Goal: Task Accomplishment & Management: Use online tool/utility

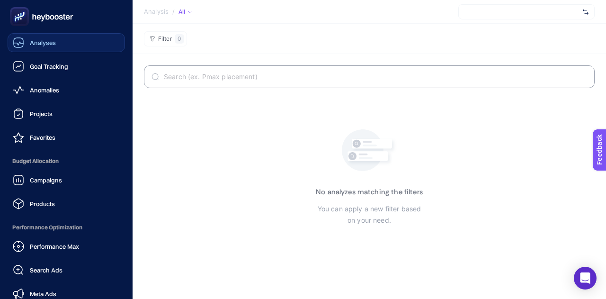
click at [24, 37] on icon at bounding box center [18, 42] width 11 height 11
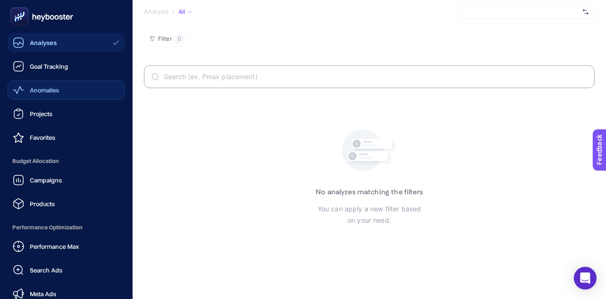
click at [32, 80] on link "Anomalies" at bounding box center [66, 89] width 117 height 19
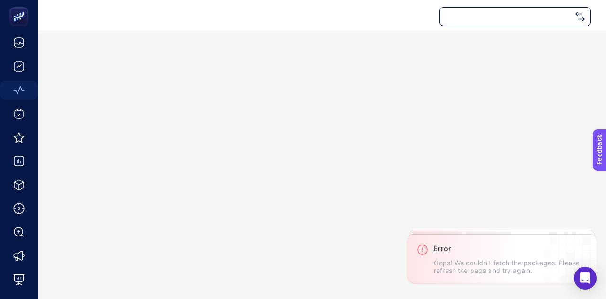
click at [524, 16] on div at bounding box center [514, 16] width 151 height 19
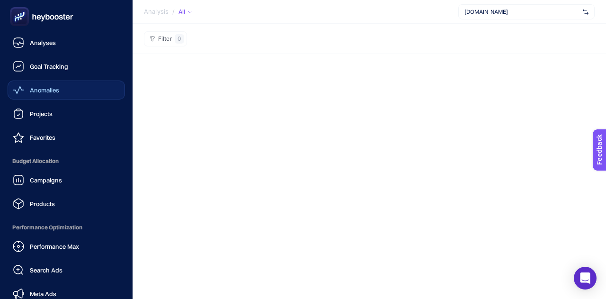
click at [39, 89] on span "Anomalies" at bounding box center [44, 90] width 29 height 8
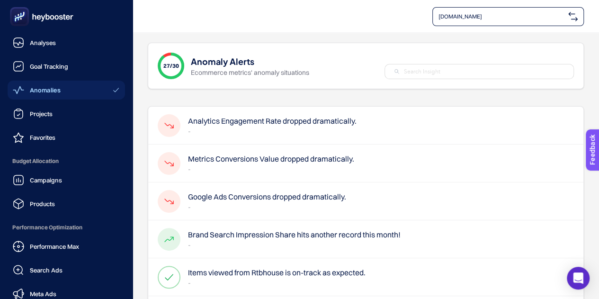
click at [21, 18] on icon at bounding box center [21, 18] width 0 height 0
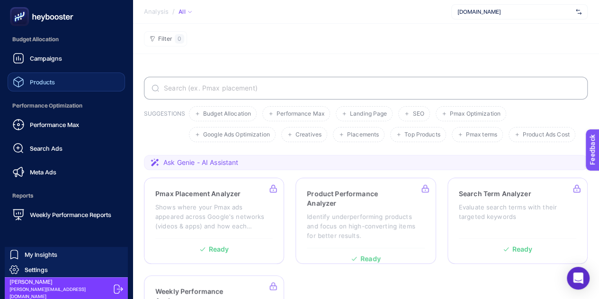
scroll to position [122, 0]
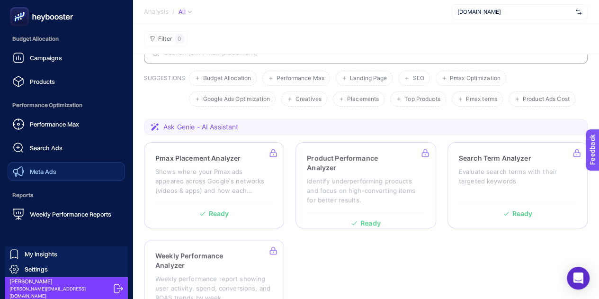
click at [47, 168] on span "Meta Ads" at bounding box center [43, 172] width 26 height 8
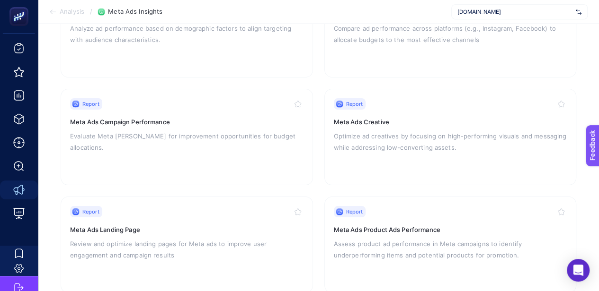
scroll to position [284, 0]
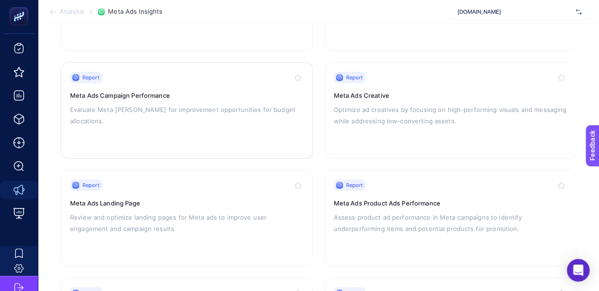
click at [137, 123] on p "Evaluate Meta [PERSON_NAME] for improvement opportunities for budget allocation…" at bounding box center [186, 115] width 233 height 23
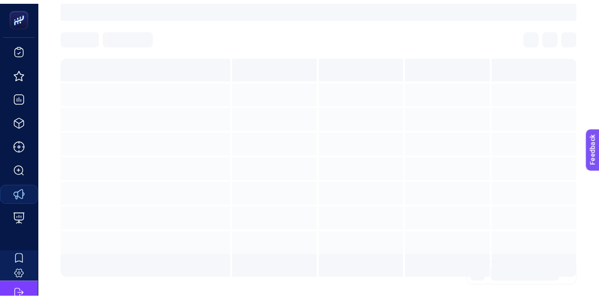
scroll to position [128, 0]
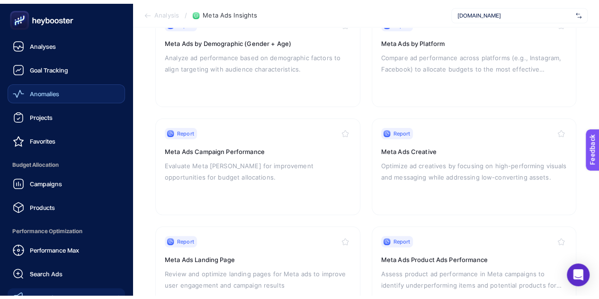
scroll to position [142, 0]
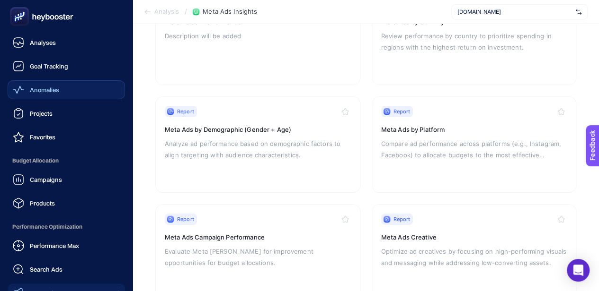
click at [60, 87] on link "Anomalies" at bounding box center [66, 89] width 117 height 19
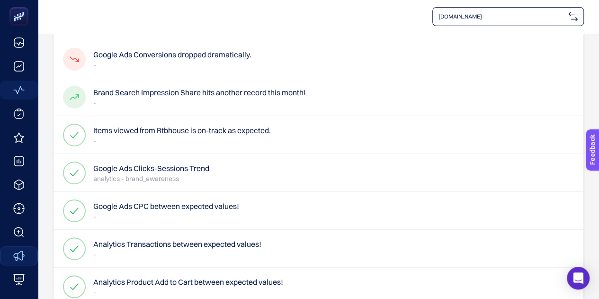
click at [224, 57] on h4 "Google Ads Conversions dropped dramatically." at bounding box center [172, 54] width 158 height 11
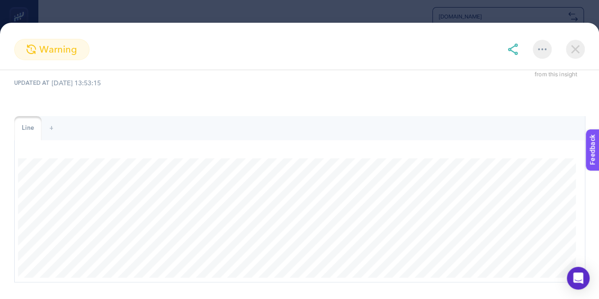
scroll to position [47, 0]
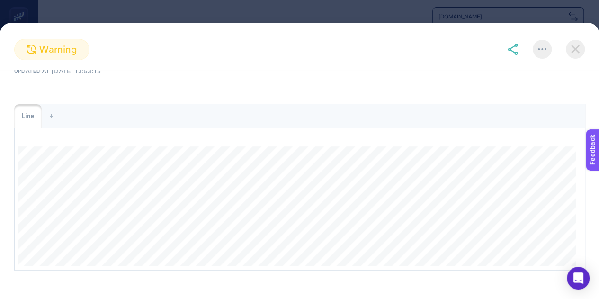
click at [577, 46] on img at bounding box center [574, 49] width 19 height 19
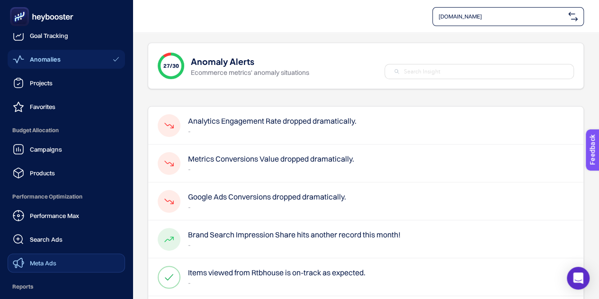
scroll to position [35, 0]
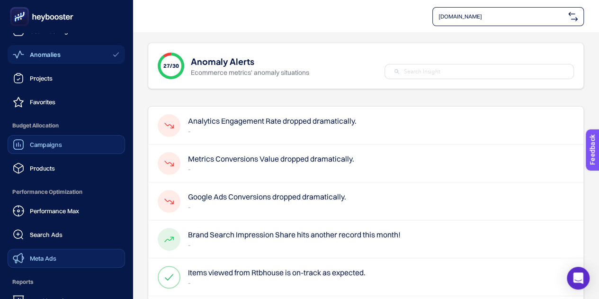
click at [50, 144] on div "Campaigns" at bounding box center [37, 144] width 49 height 11
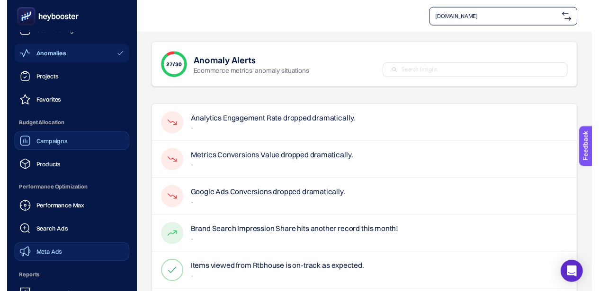
scroll to position [47, 0]
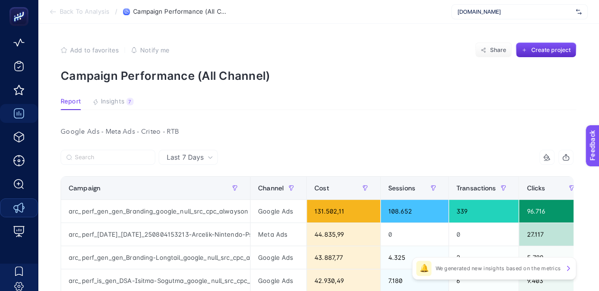
click at [115, 131] on div "Google Ads - Meta Ads - Criteo - RTB" at bounding box center [317, 131] width 528 height 13
click at [118, 154] on input "Search" at bounding box center [112, 157] width 75 height 7
click at [195, 157] on span "Last 7 Days" at bounding box center [185, 157] width 37 height 9
click at [210, 155] on icon at bounding box center [210, 158] width 6 height 6
click at [561, 52] on span "Create project" at bounding box center [550, 50] width 40 height 8
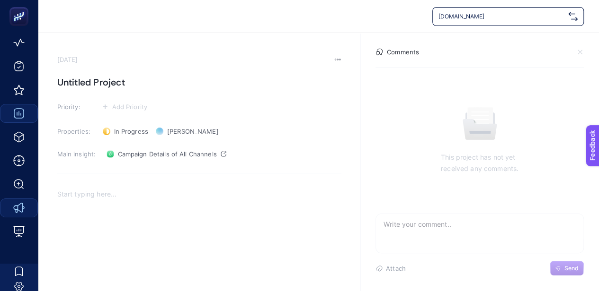
click at [576, 50] on icon at bounding box center [580, 52] width 8 height 8
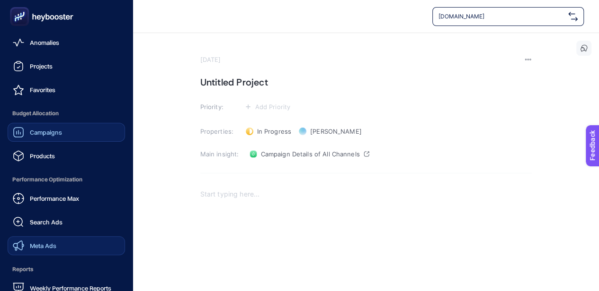
click at [10, 18] on rect at bounding box center [19, 16] width 19 height 19
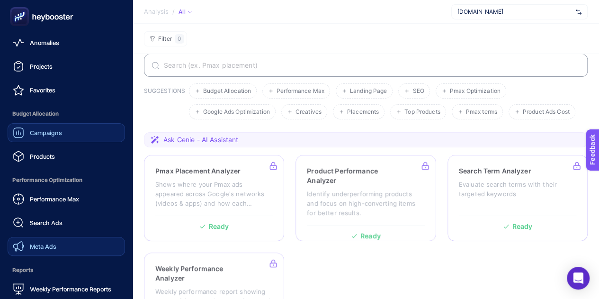
scroll to position [44, 0]
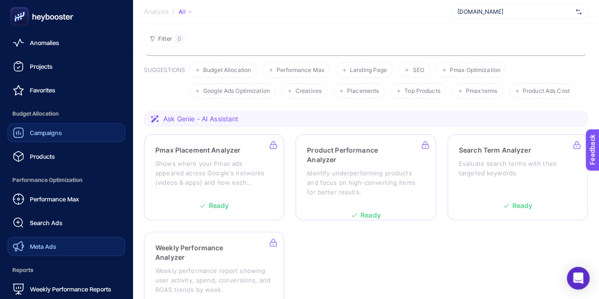
click at [11, 17] on rect at bounding box center [19, 16] width 19 height 19
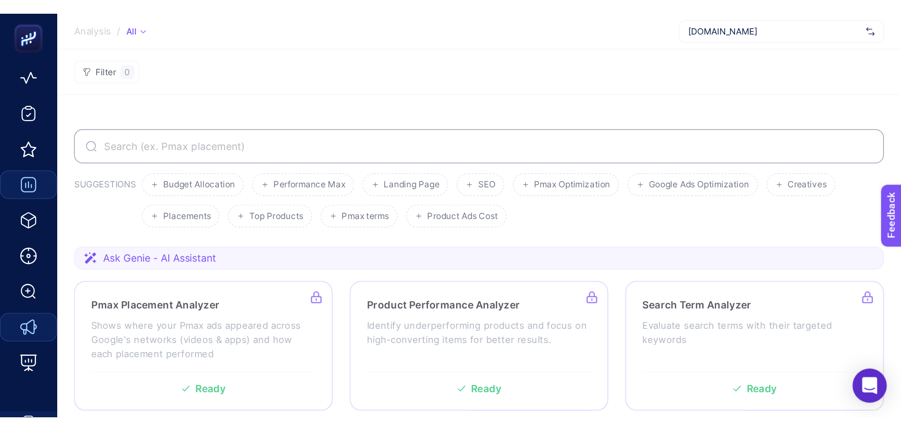
scroll to position [0, 0]
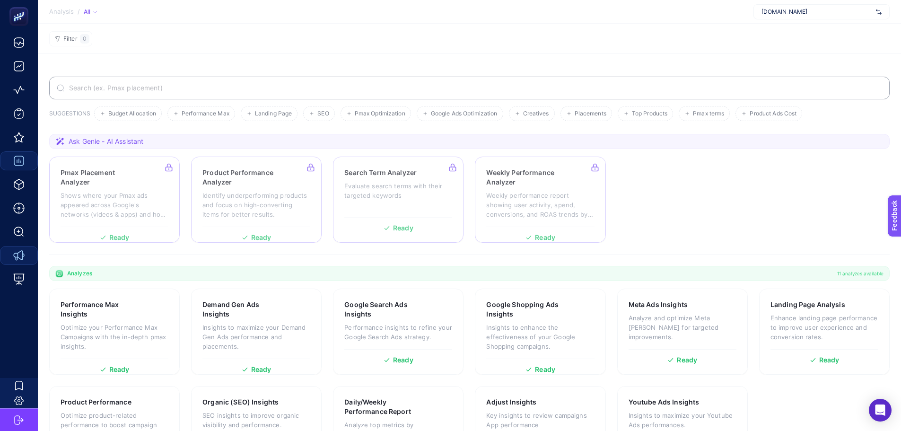
click at [411, 49] on section "Filter 0" at bounding box center [470, 39] width 864 height 30
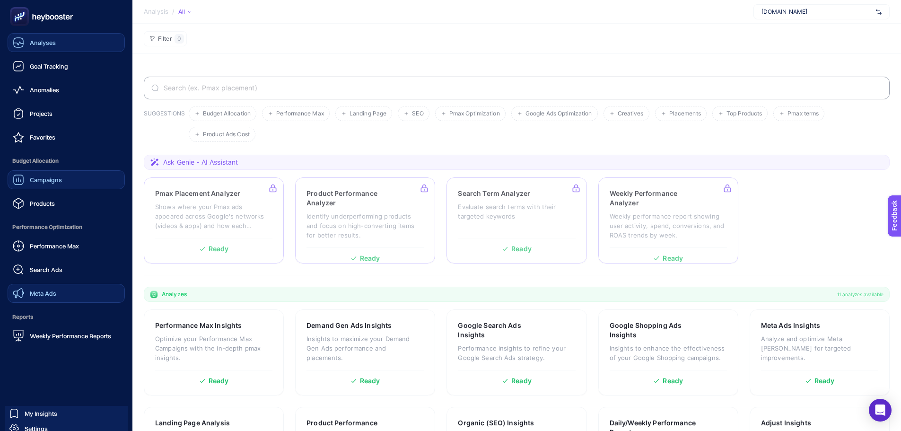
click at [25, 40] on div "Analyses" at bounding box center [34, 42] width 43 height 11
click at [53, 175] on div "Campaigns" at bounding box center [37, 179] width 49 height 11
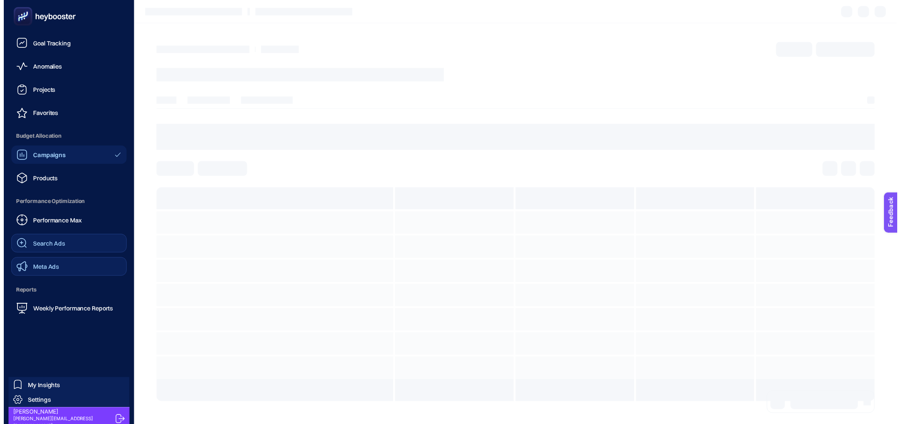
scroll to position [24, 0]
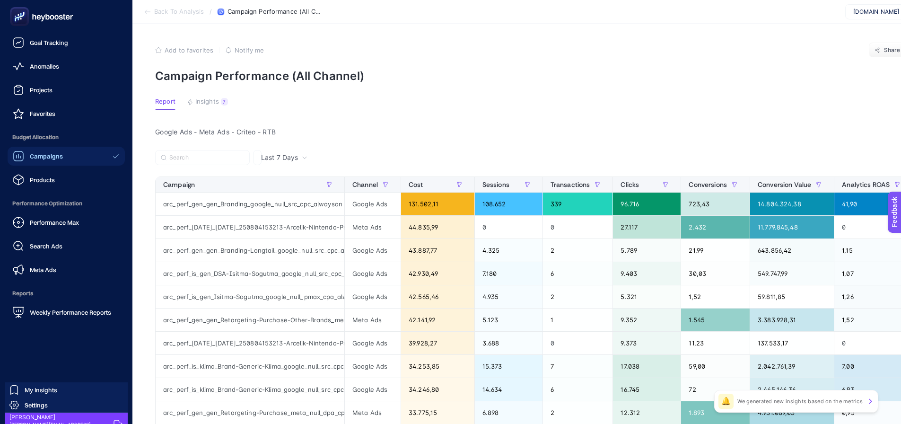
click at [50, 263] on link "Meta Ads" at bounding box center [66, 269] width 117 height 19
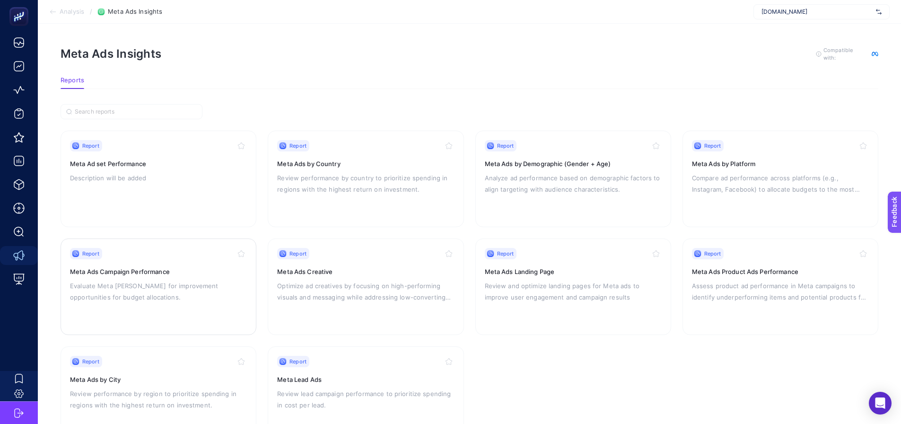
click at [143, 264] on div "Report Meta Ads Campaign Performance Evaluate Meta [PERSON_NAME] for improvemen…" at bounding box center [158, 287] width 177 height 78
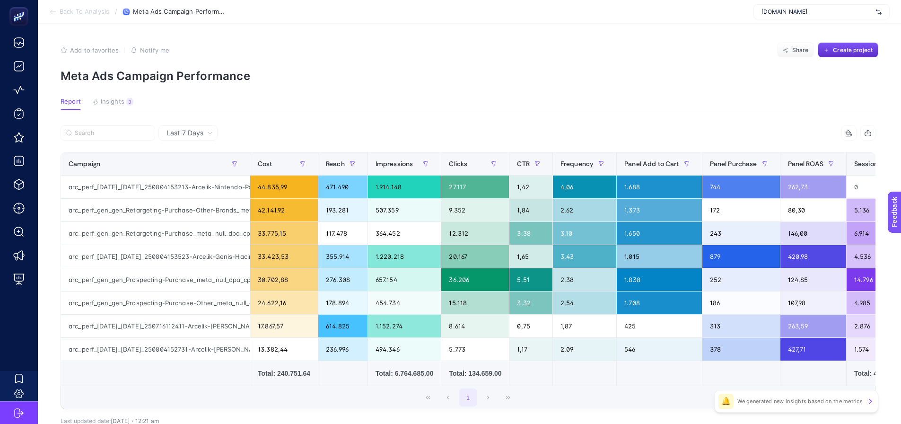
click at [204, 133] on div "Last 7 Days" at bounding box center [190, 133] width 54 height 7
click at [466, 113] on article "Add to favorites false Notify me Share Create project Meta Ads Campaign Perform…" at bounding box center [470, 254] width 864 height 461
click at [353, 9] on section "Back To Analysis / Meta Ads Campaign Performance [DOMAIN_NAME]" at bounding box center [470, 12] width 864 height 24
click at [475, 14] on section "Back To Analysis / Meta Ads Campaign Performance [DOMAIN_NAME]" at bounding box center [470, 12] width 864 height 24
click at [429, 48] on div "Add to favorites false Notify me Share Create project" at bounding box center [470, 50] width 818 height 15
